Goal: Information Seeking & Learning: Learn about a topic

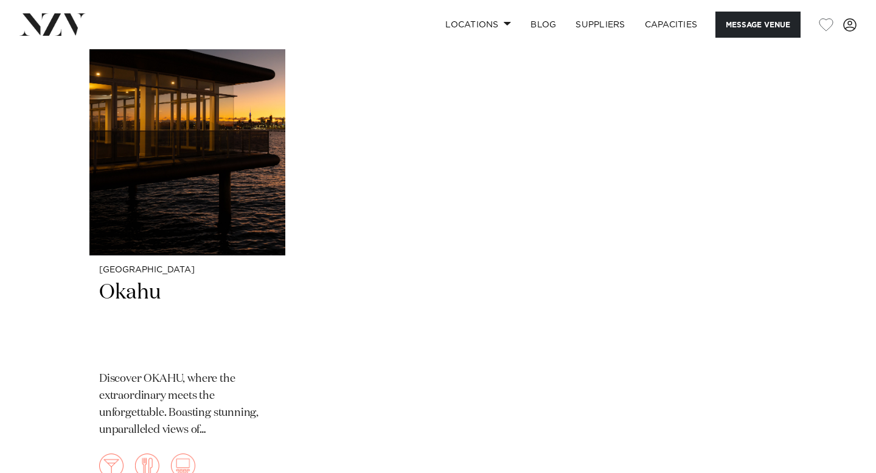
scroll to position [1880, 0]
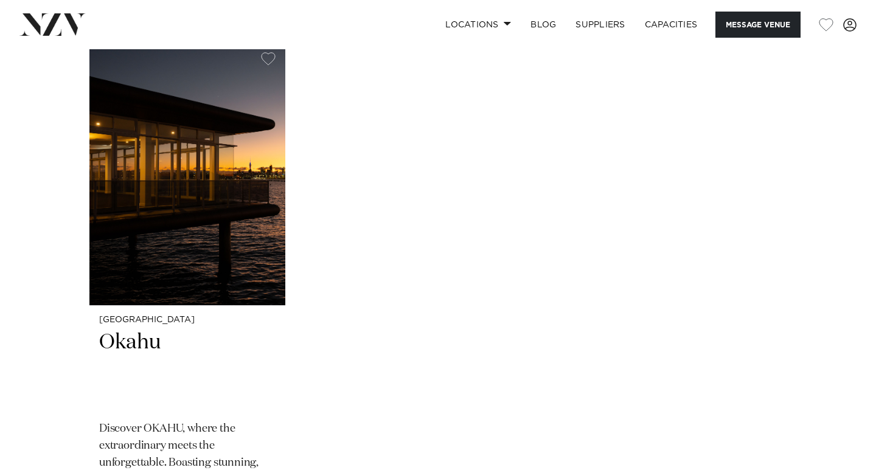
scroll to position [1825, 0]
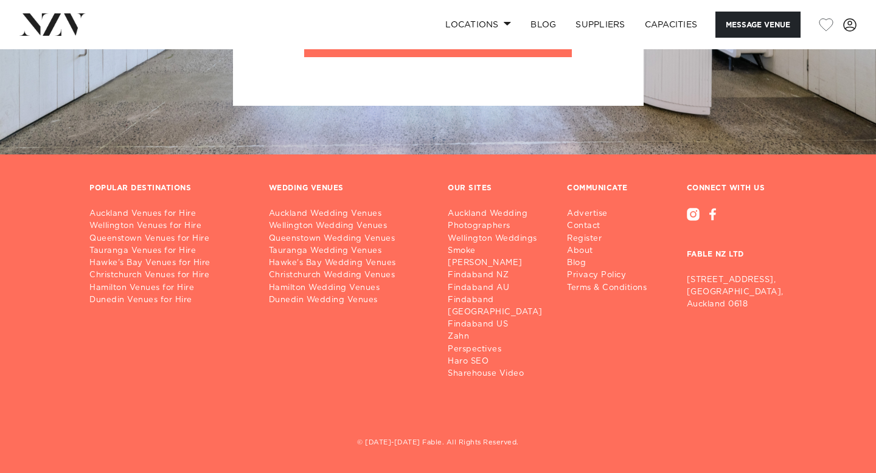
scroll to position [3084, 0]
click at [504, 26] on span at bounding box center [508, 23] width 8 height 4
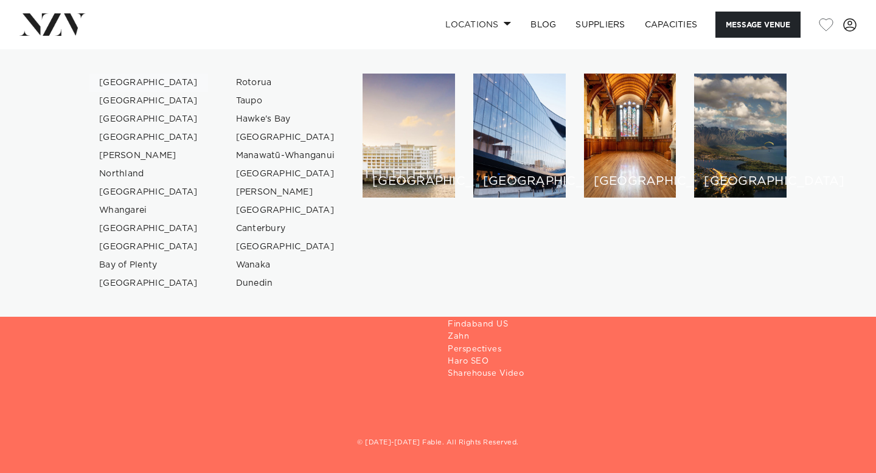
click at [208, 92] on link "[GEOGRAPHIC_DATA]" at bounding box center [148, 83] width 119 height 18
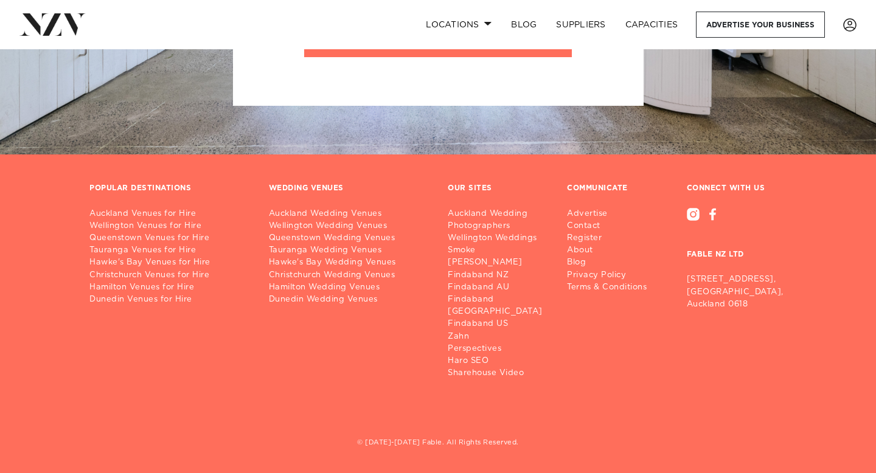
scroll to position [20367, 0]
drag, startPoint x: 537, startPoint y: 184, endPoint x: 579, endPoint y: 37, distance: 152.9
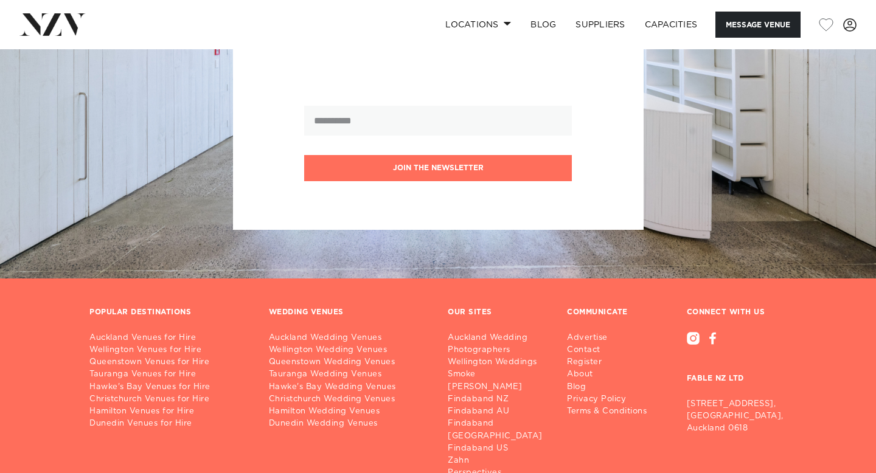
scroll to position [2410, 0]
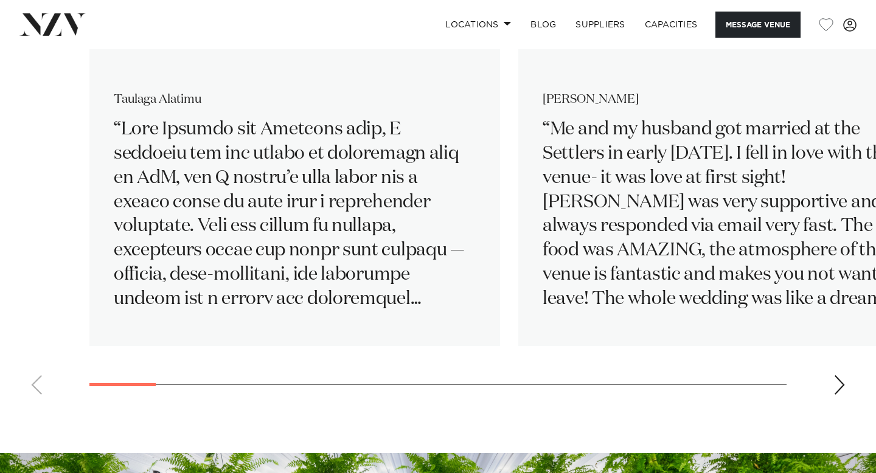
scroll to position [1888, 0]
